Goal: Task Accomplishment & Management: Manage account settings

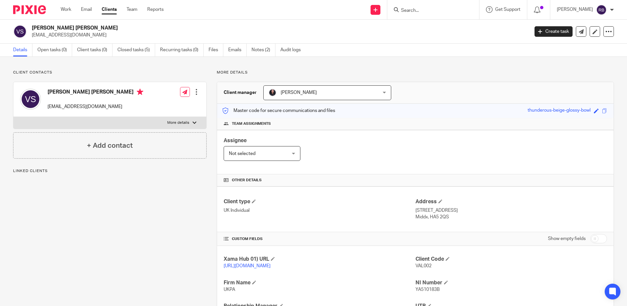
click at [45, 12] on img at bounding box center [29, 9] width 33 height 9
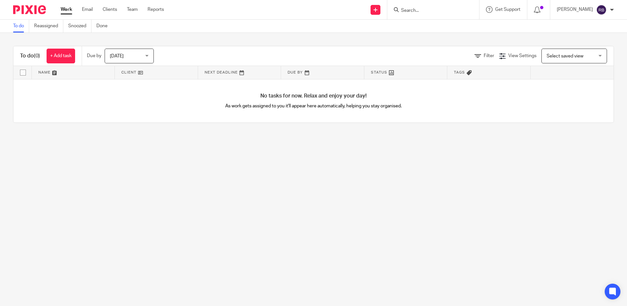
click at [458, 10] on input "Search" at bounding box center [429, 11] width 59 height 6
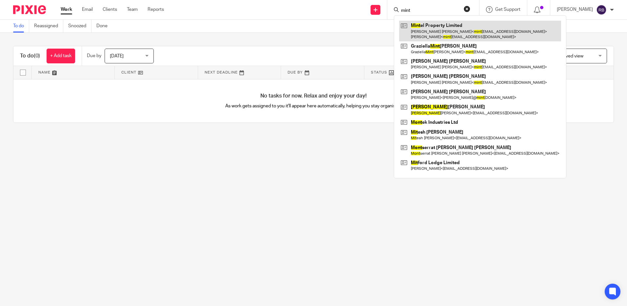
type input "mint"
click at [435, 38] on link at bounding box center [480, 31] width 162 height 20
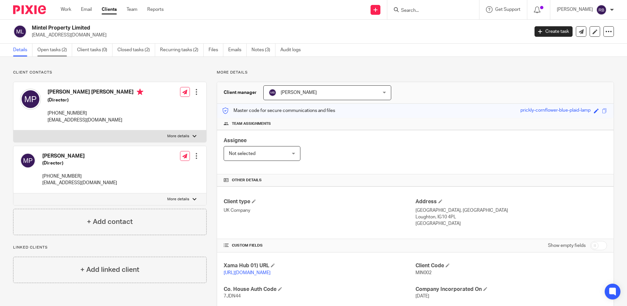
click at [61, 49] on link "Open tasks (2)" at bounding box center [54, 50] width 35 height 13
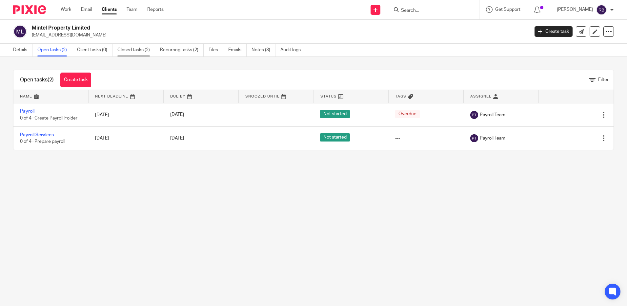
click at [130, 51] on link "Closed tasks (2)" at bounding box center [136, 50] width 38 height 13
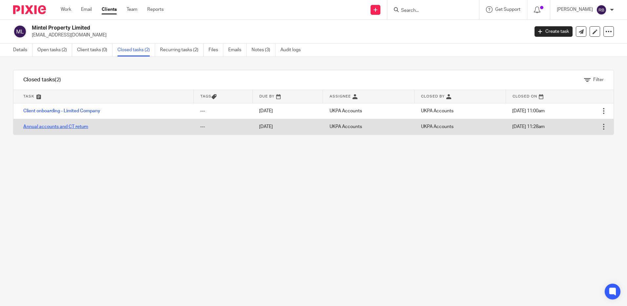
click at [67, 125] on link "Annual accounts and CT return" at bounding box center [55, 126] width 65 height 5
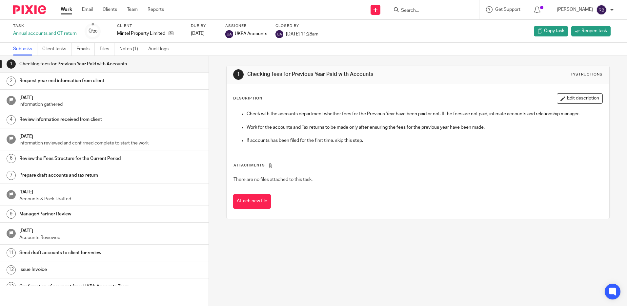
click at [109, 83] on h1 "Request year end information from client" at bounding box center [80, 81] width 122 height 10
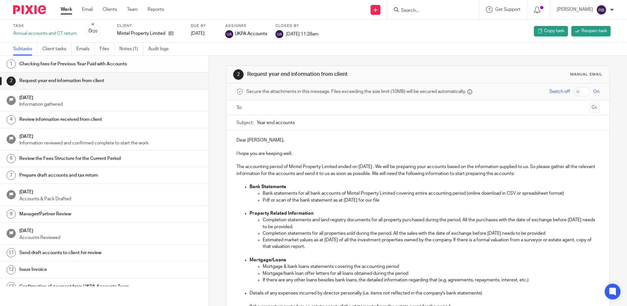
click at [60, 151] on link "6 Review the Fees Structure for the Current Period" at bounding box center [104, 158] width 209 height 16
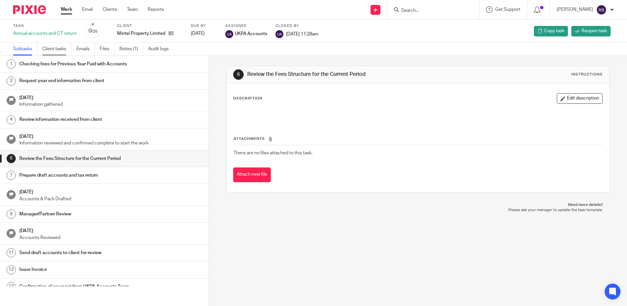
click at [50, 47] on link "Client tasks" at bounding box center [56, 49] width 29 height 13
